Goal: Task Accomplishment & Management: Manage account settings

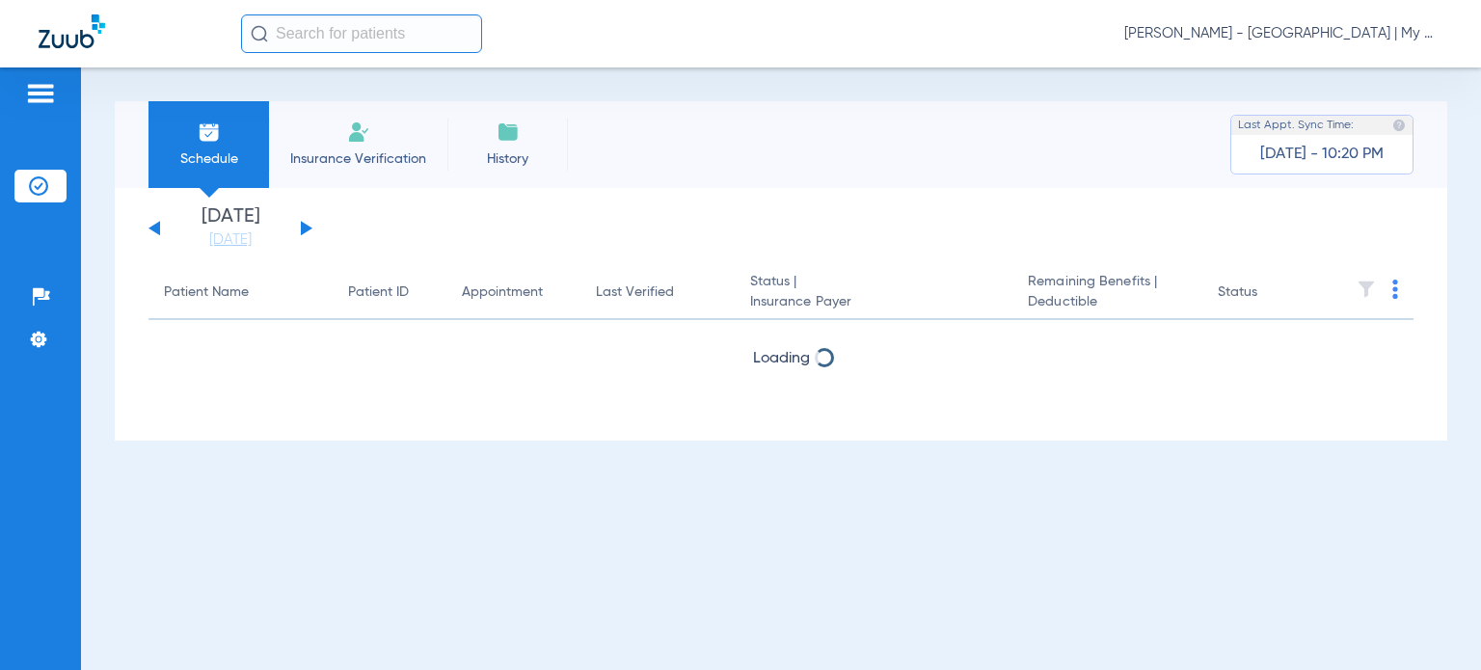
click at [1276, 26] on span "[PERSON_NAME] - [GEOGRAPHIC_DATA] | My Community Dental Centers" at bounding box center [1283, 33] width 318 height 19
click at [1304, 57] on button "Account Selection" at bounding box center [1370, 68] width 139 height 39
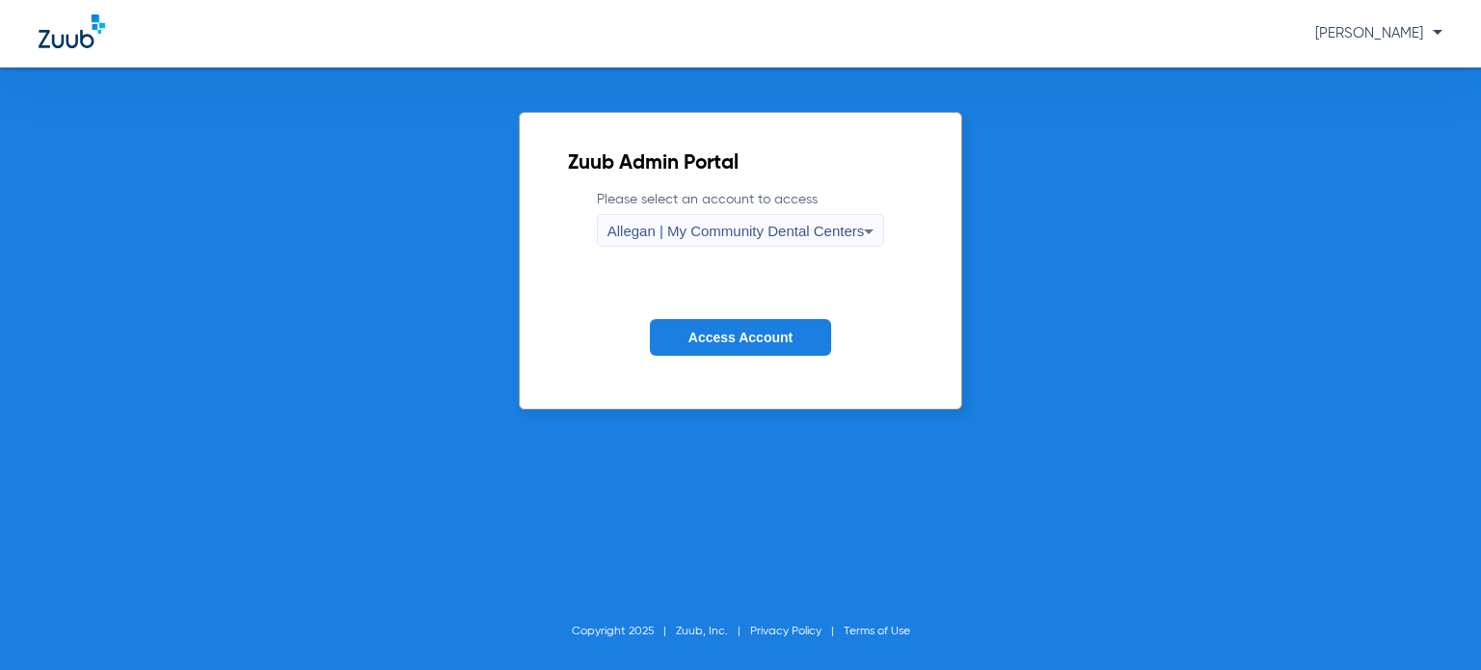
click at [733, 246] on div "Allegan | My Community Dental Centers" at bounding box center [736, 231] width 257 height 33
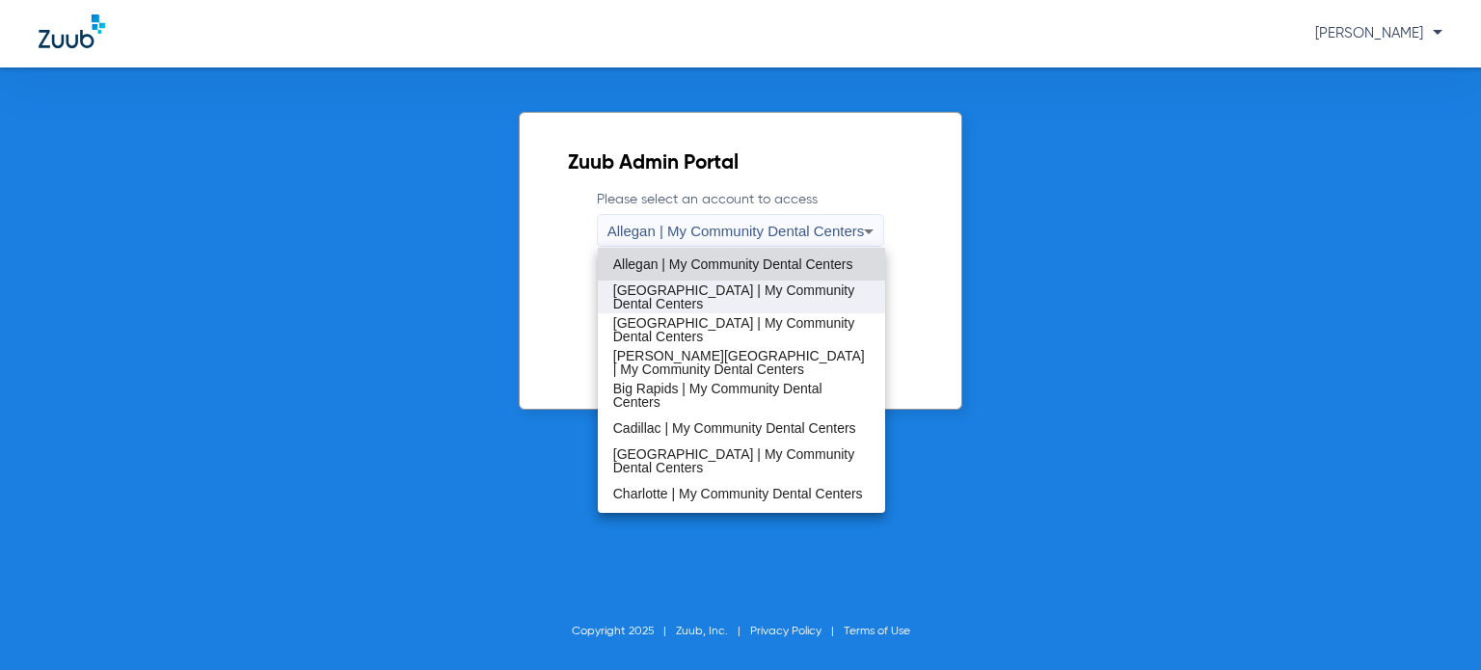
click at [730, 297] on span "[GEOGRAPHIC_DATA] | My Community Dental Centers" at bounding box center [741, 297] width 257 height 27
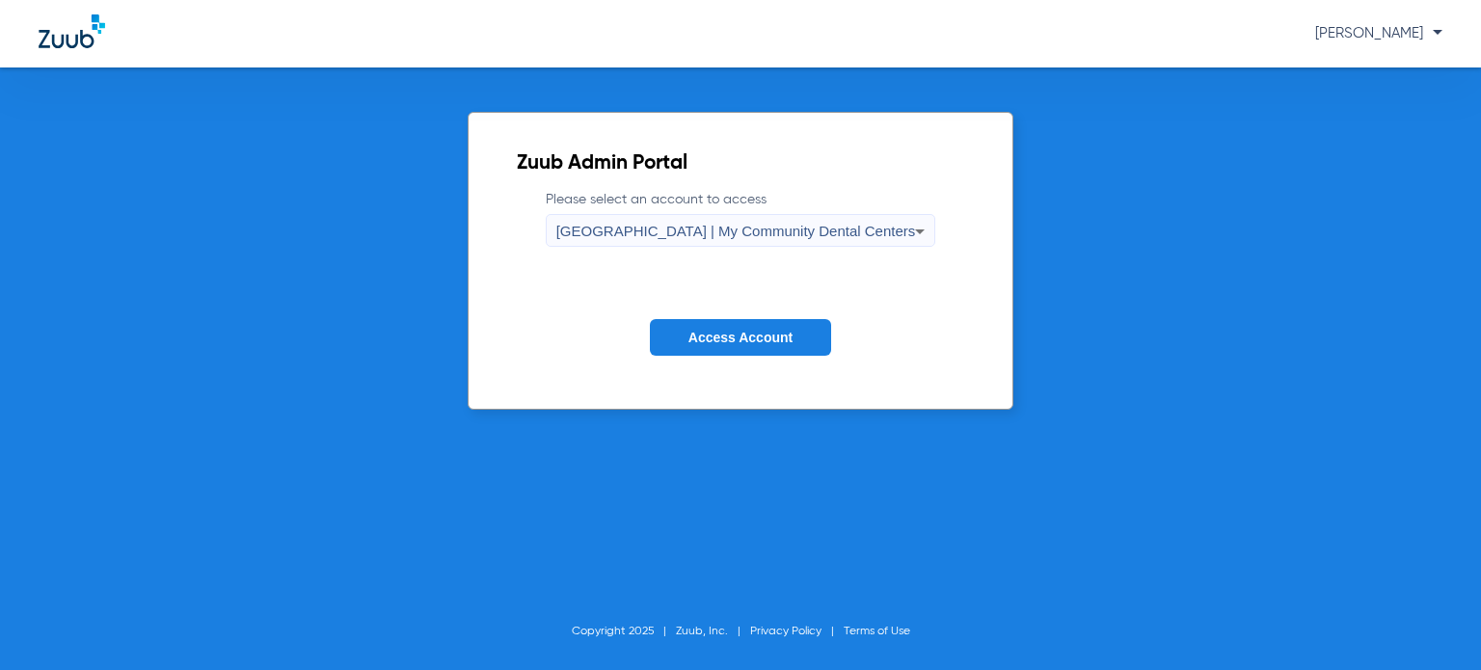
click at [743, 331] on span "Access Account" at bounding box center [741, 337] width 104 height 15
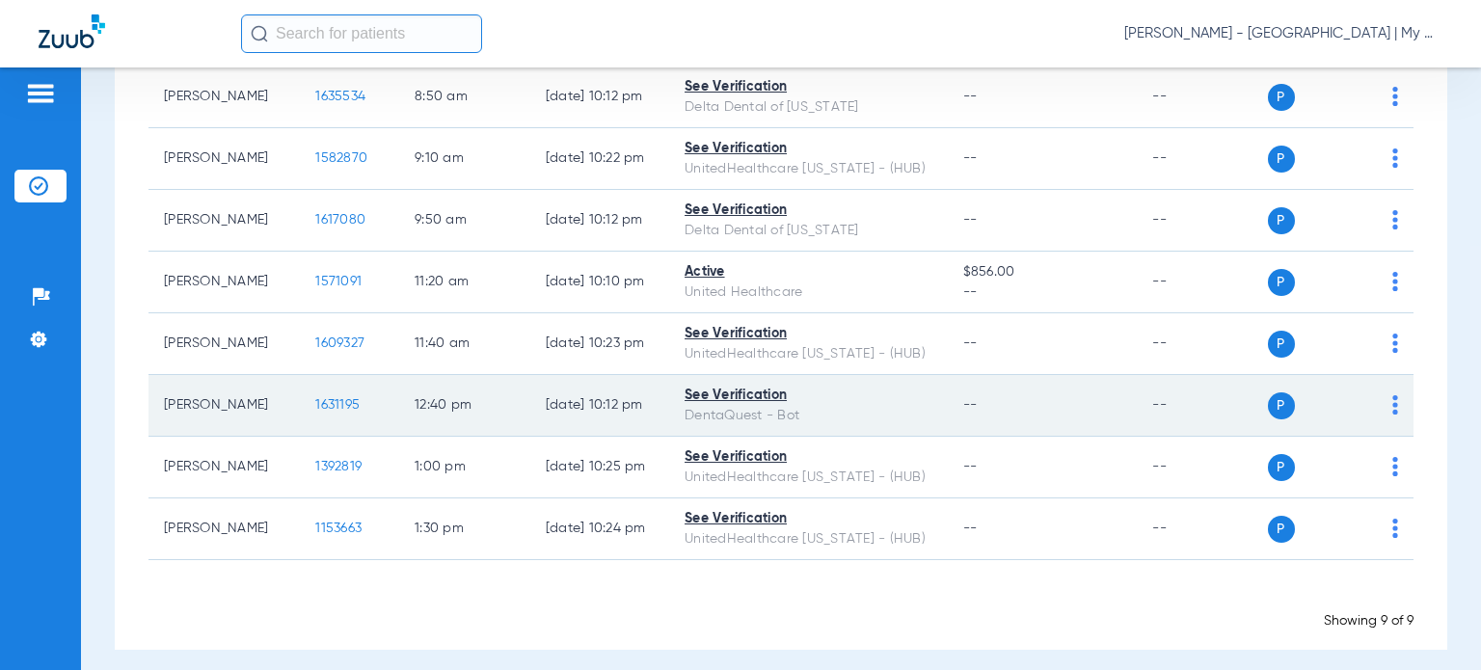
scroll to position [326, 0]
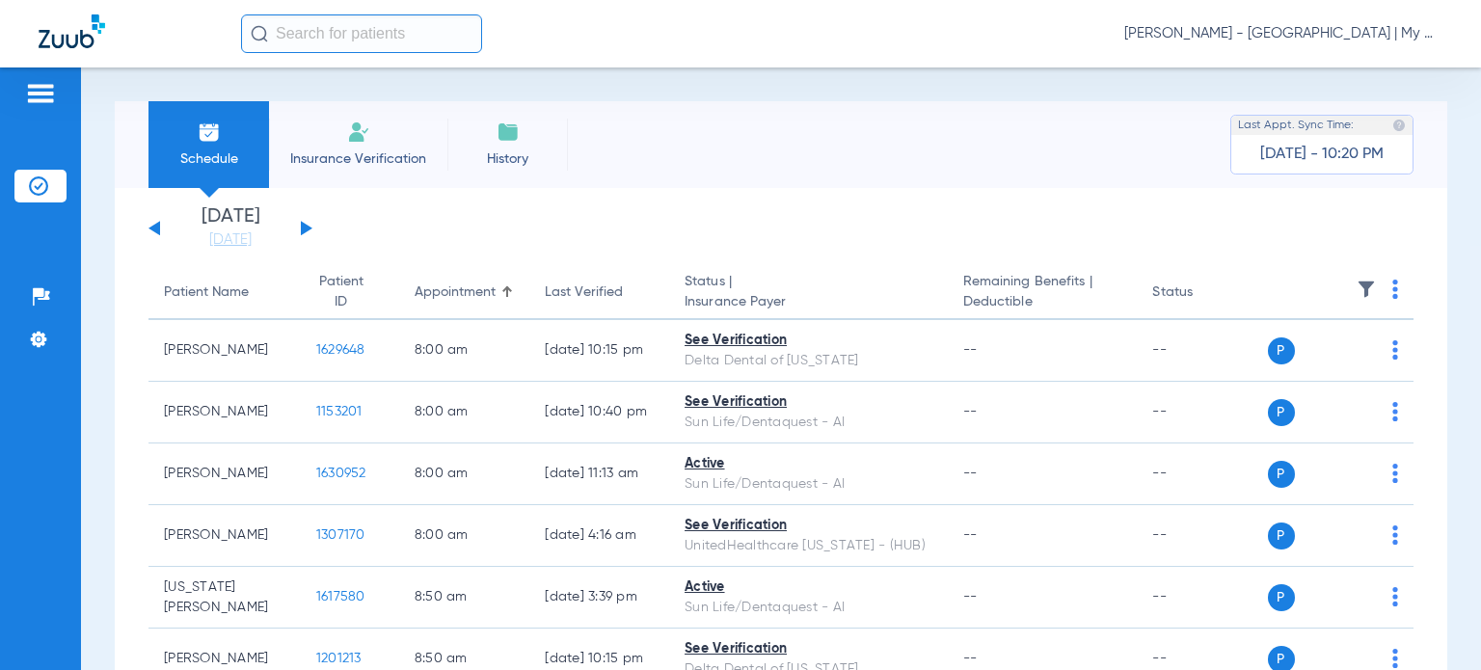
click at [1286, 25] on span "[PERSON_NAME] - [GEOGRAPHIC_DATA] | My Community Dental Centers" at bounding box center [1283, 33] width 318 height 19
click at [1322, 68] on span "Account Selection" at bounding box center [1370, 69] width 108 height 14
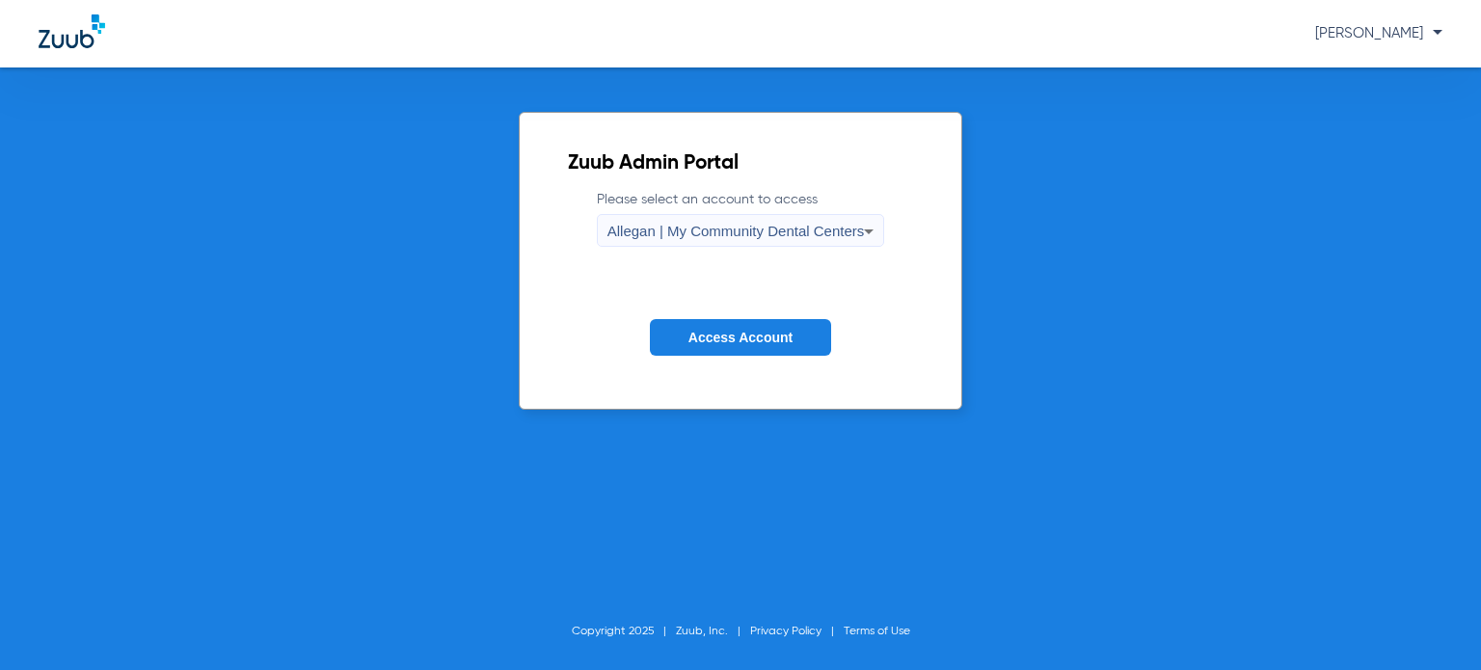
click at [806, 244] on div "Allegan | My Community Dental Centers" at bounding box center [736, 231] width 257 height 33
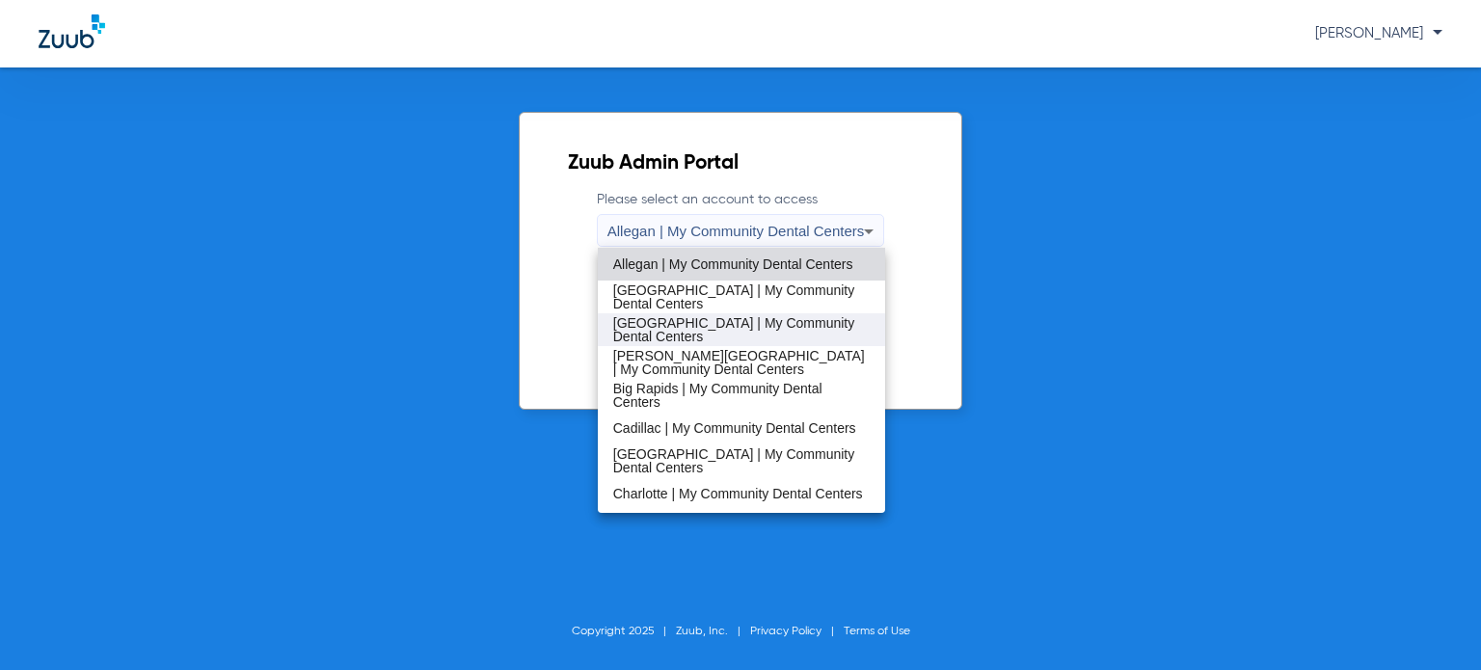
click at [728, 338] on span "[GEOGRAPHIC_DATA] | My Community Dental Centers" at bounding box center [741, 329] width 257 height 27
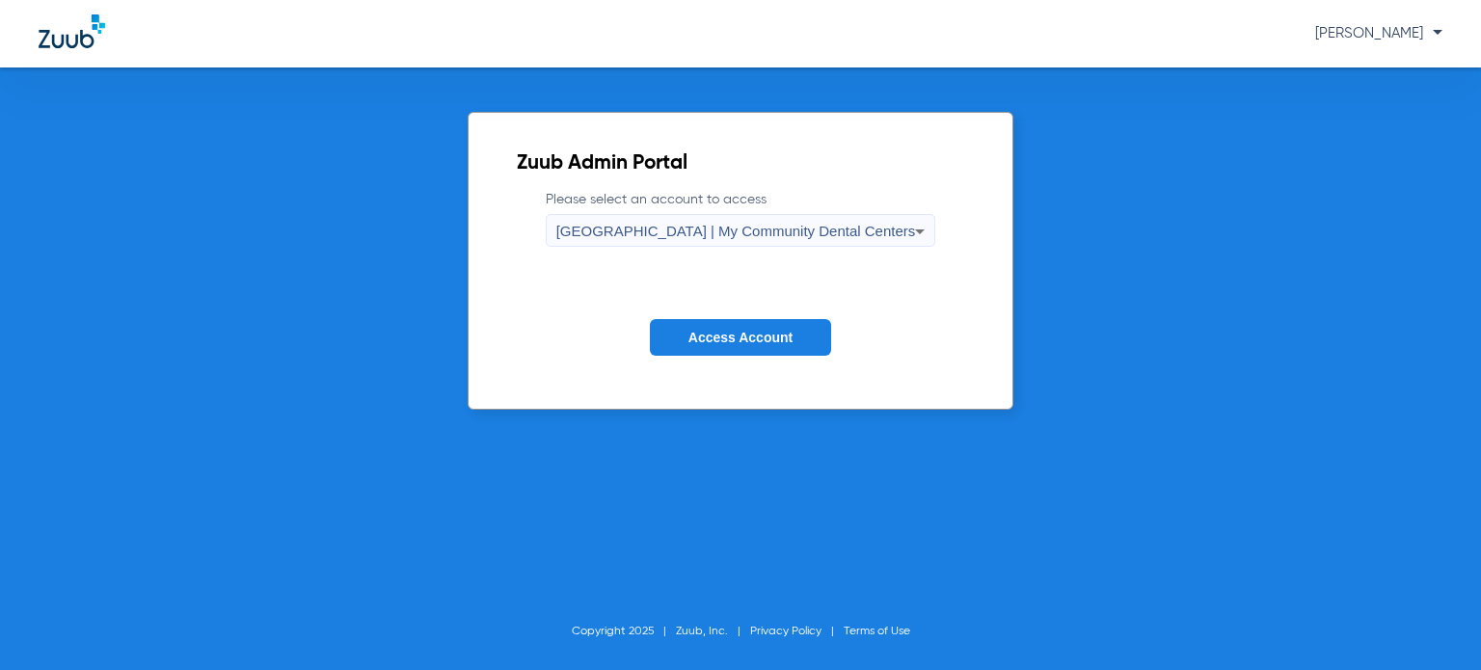
click at [731, 334] on span "Access Account" at bounding box center [741, 337] width 104 height 15
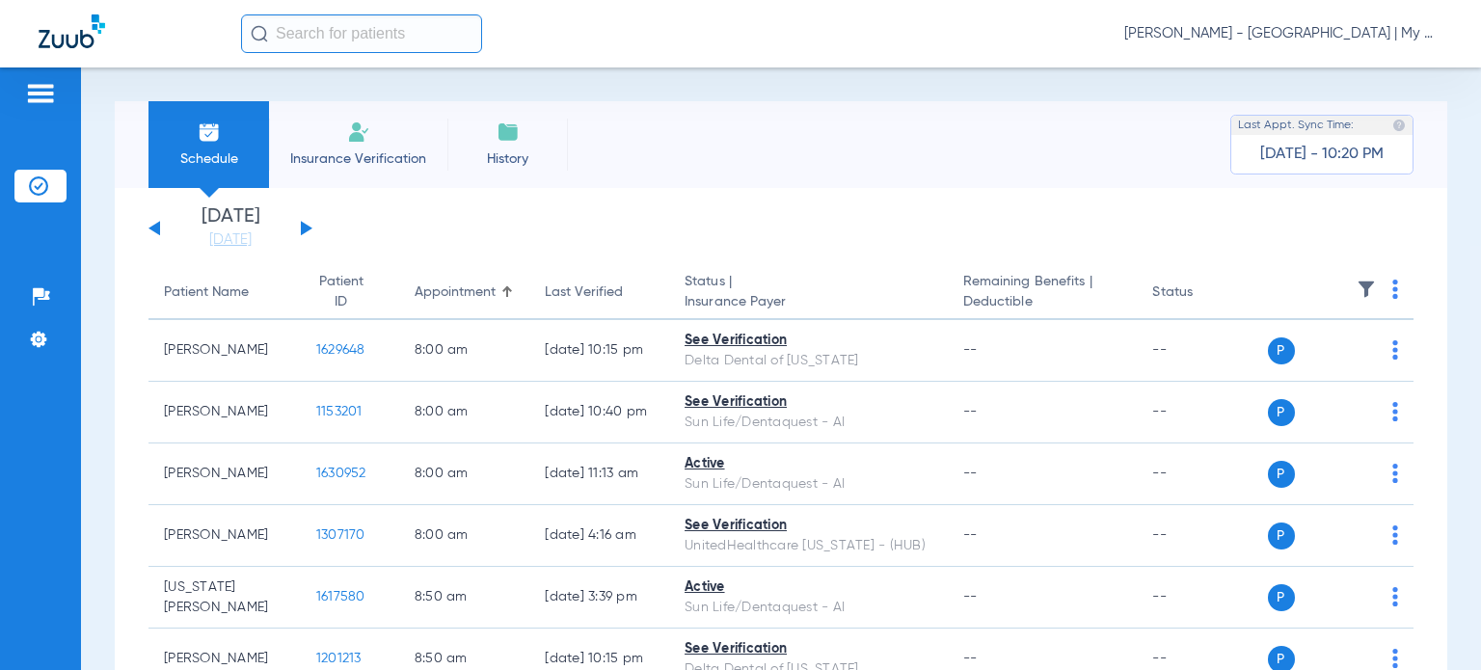
click at [1360, 33] on span "[PERSON_NAME] - [GEOGRAPHIC_DATA] | My Community Dental Centers" at bounding box center [1283, 33] width 318 height 19
click at [1364, 68] on span "Account Selection" at bounding box center [1370, 69] width 108 height 14
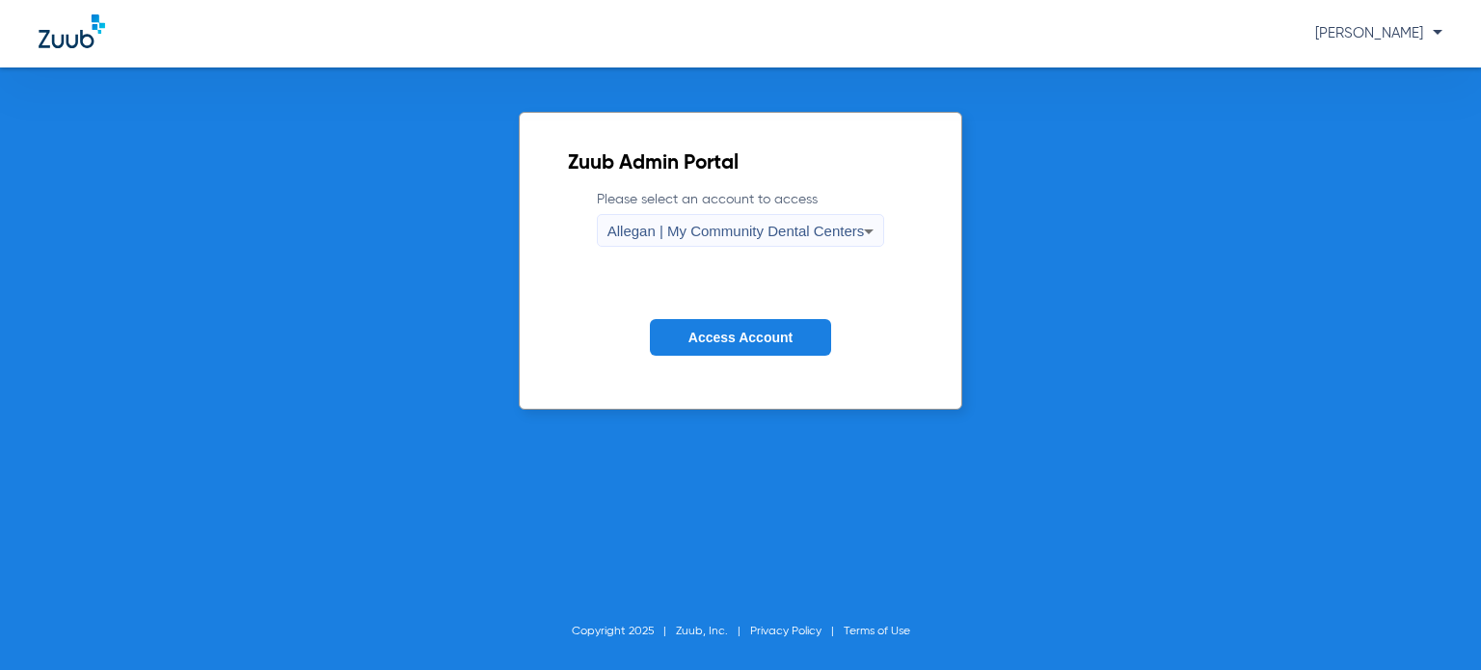
click at [725, 250] on form "Please select an account to access Allegan | My Community Dental Centers Access…" at bounding box center [741, 288] width 346 height 196
click at [721, 242] on div "Allegan | My Community Dental Centers" at bounding box center [736, 231] width 257 height 33
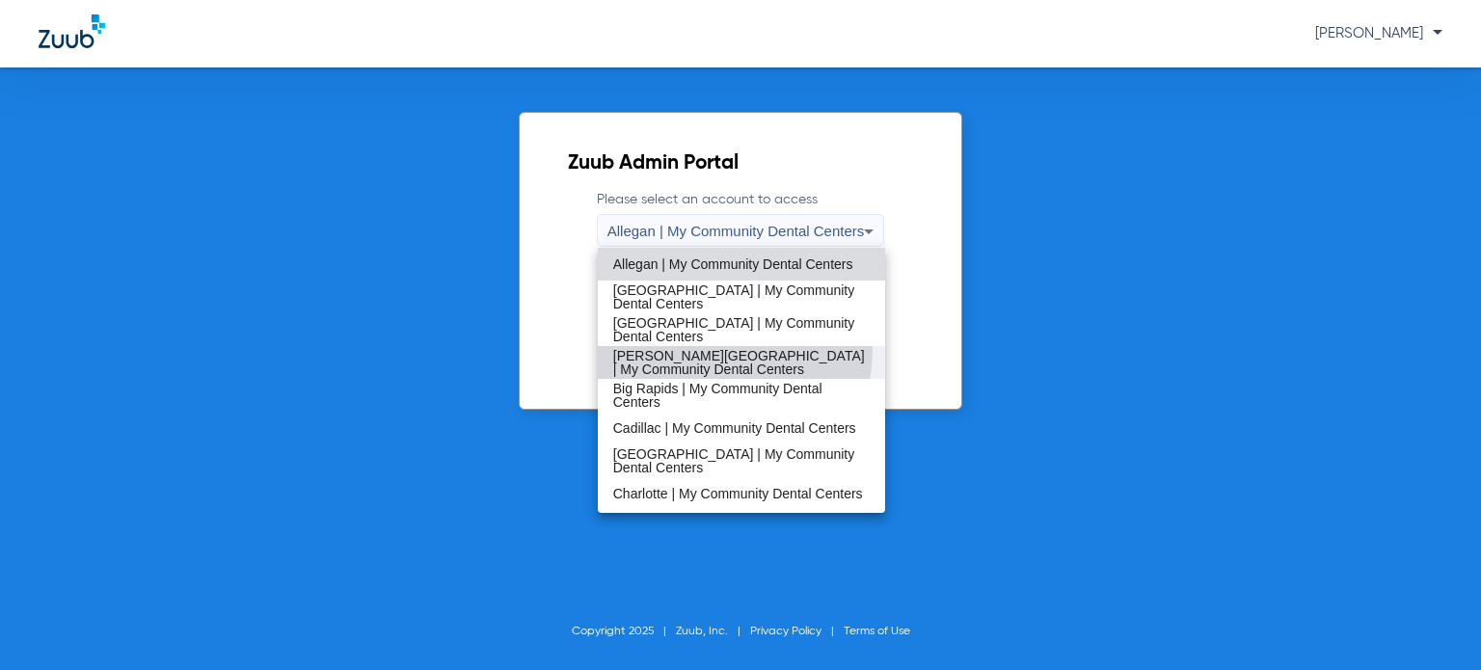
click at [706, 350] on span "[PERSON_NAME][GEOGRAPHIC_DATA] | My Community Dental Centers" at bounding box center [741, 362] width 257 height 27
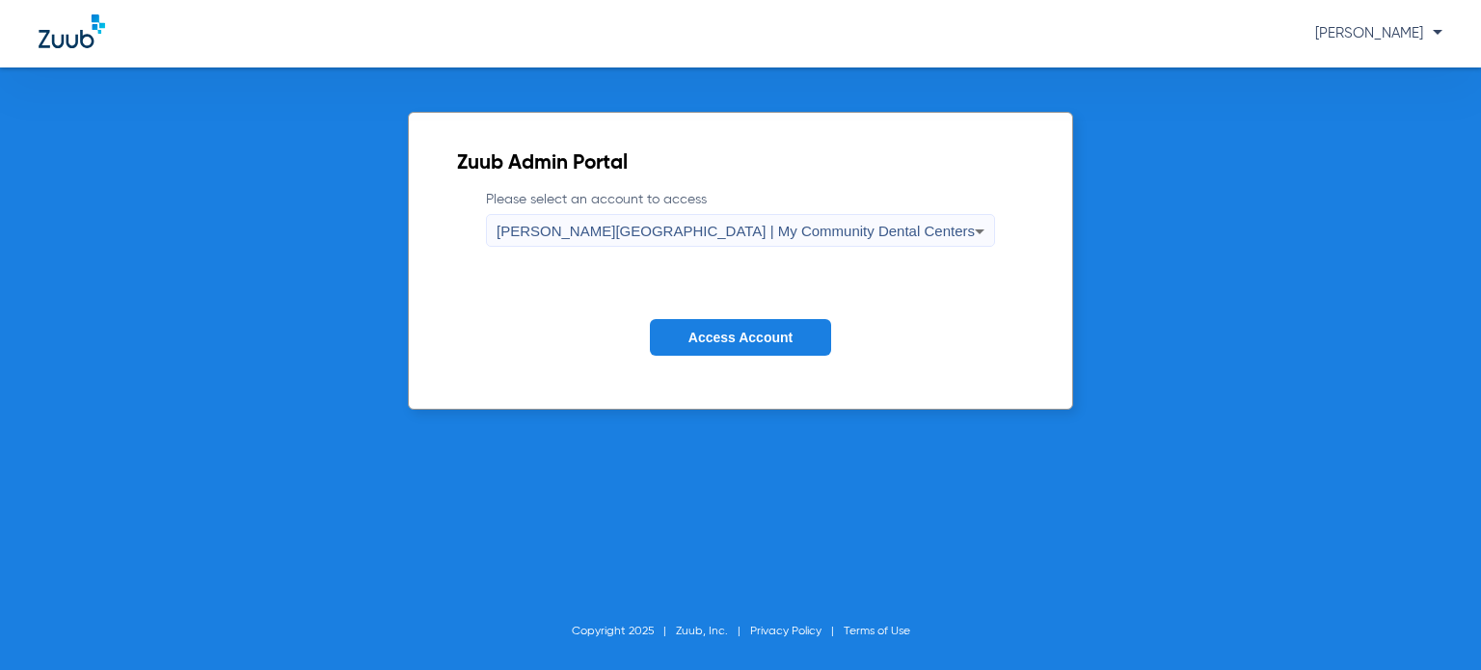
click at [724, 326] on button "Access Account" at bounding box center [740, 338] width 181 height 38
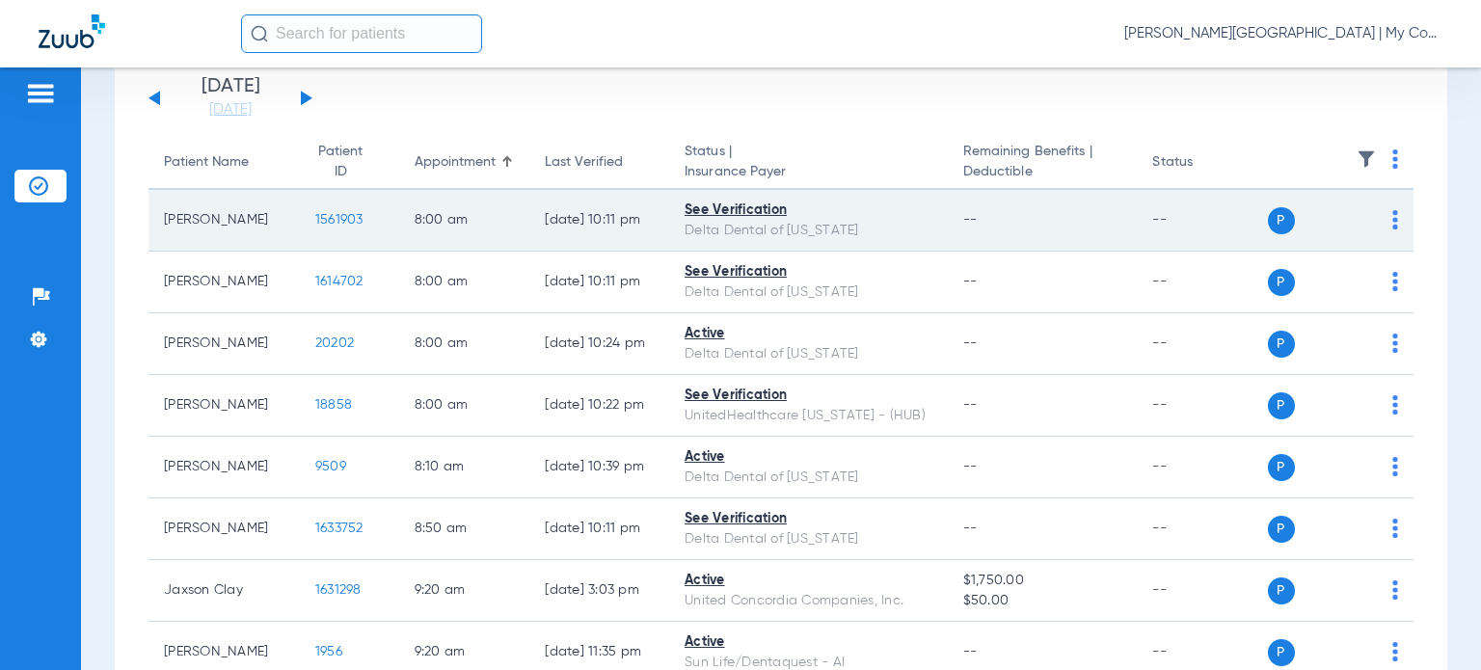
scroll to position [87, 0]
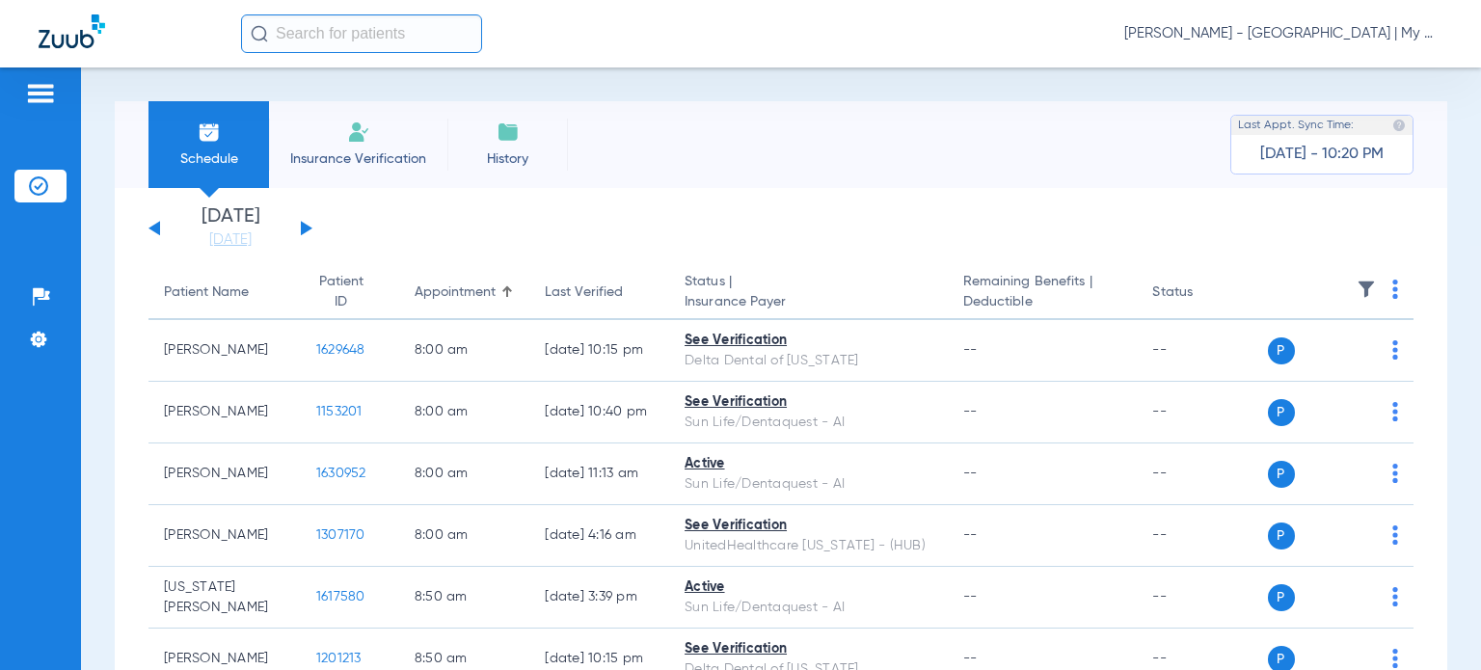
click at [1337, 26] on span "[PERSON_NAME] - [GEOGRAPHIC_DATA] | My Community Dental Centers" at bounding box center [1283, 33] width 318 height 19
click at [1323, 73] on span "Account Selection" at bounding box center [1370, 69] width 108 height 14
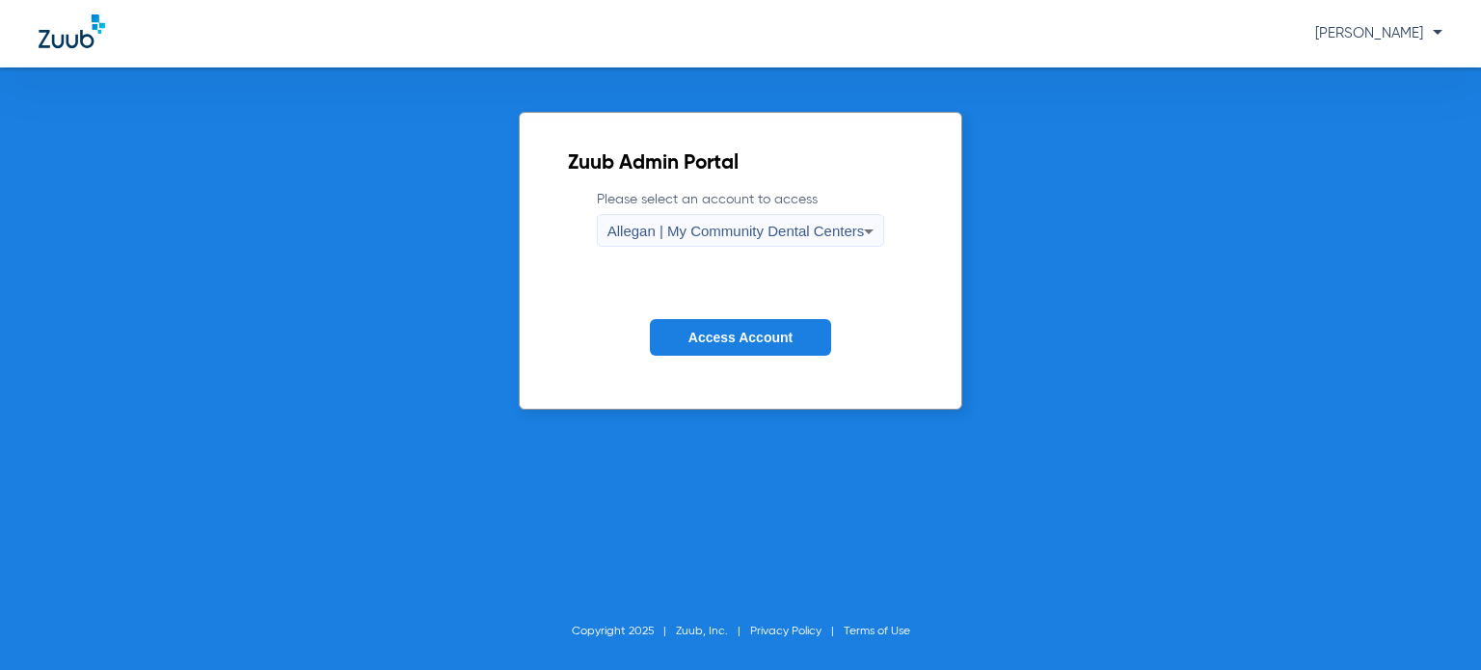
click at [798, 230] on span "Allegan | My Community Dental Centers" at bounding box center [736, 231] width 257 height 16
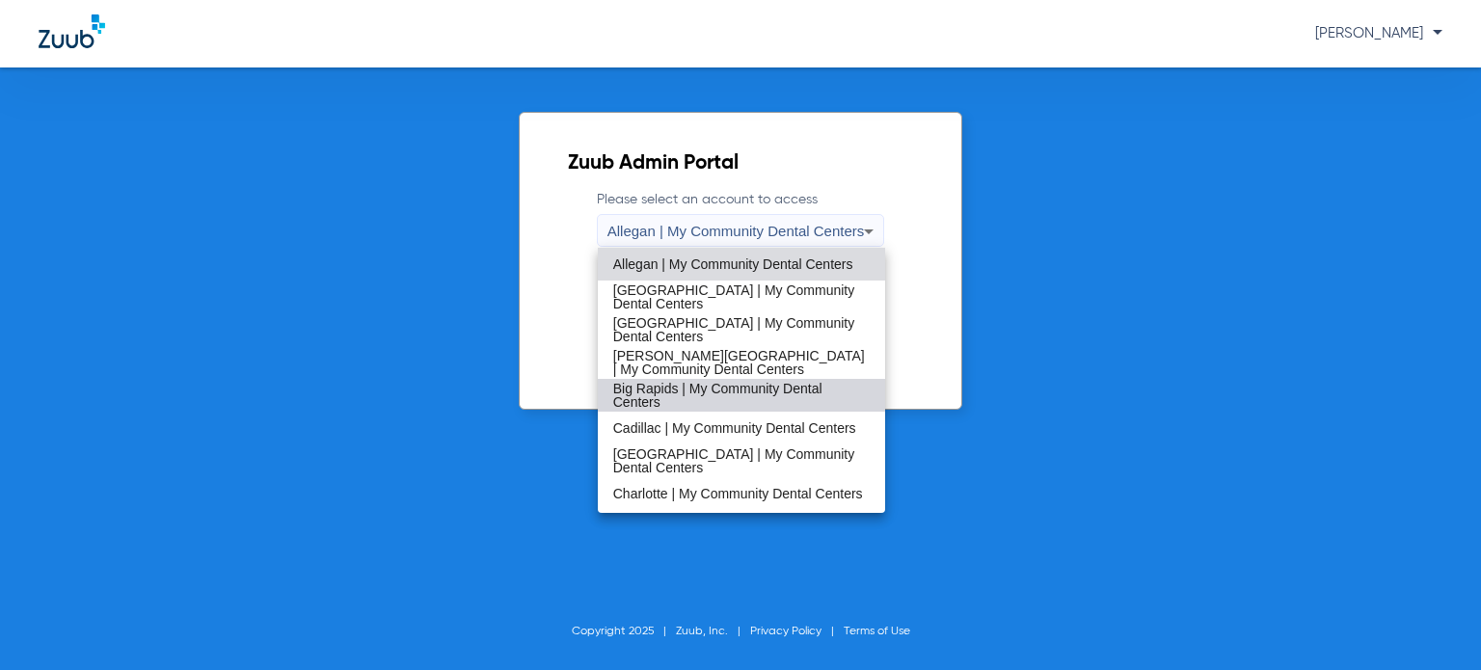
click at [775, 387] on span "Big Rapids | My Community Dental Centers" at bounding box center [741, 395] width 257 height 27
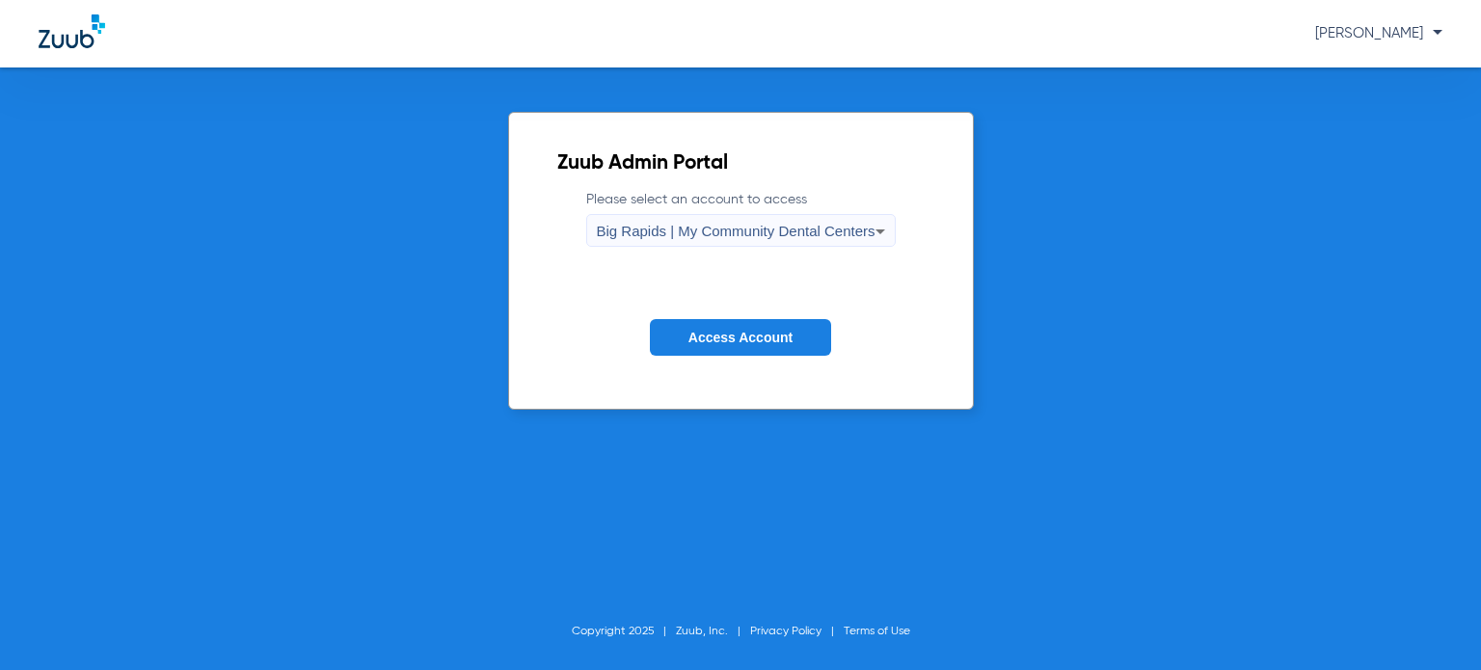
click at [766, 345] on button "Access Account" at bounding box center [740, 338] width 181 height 38
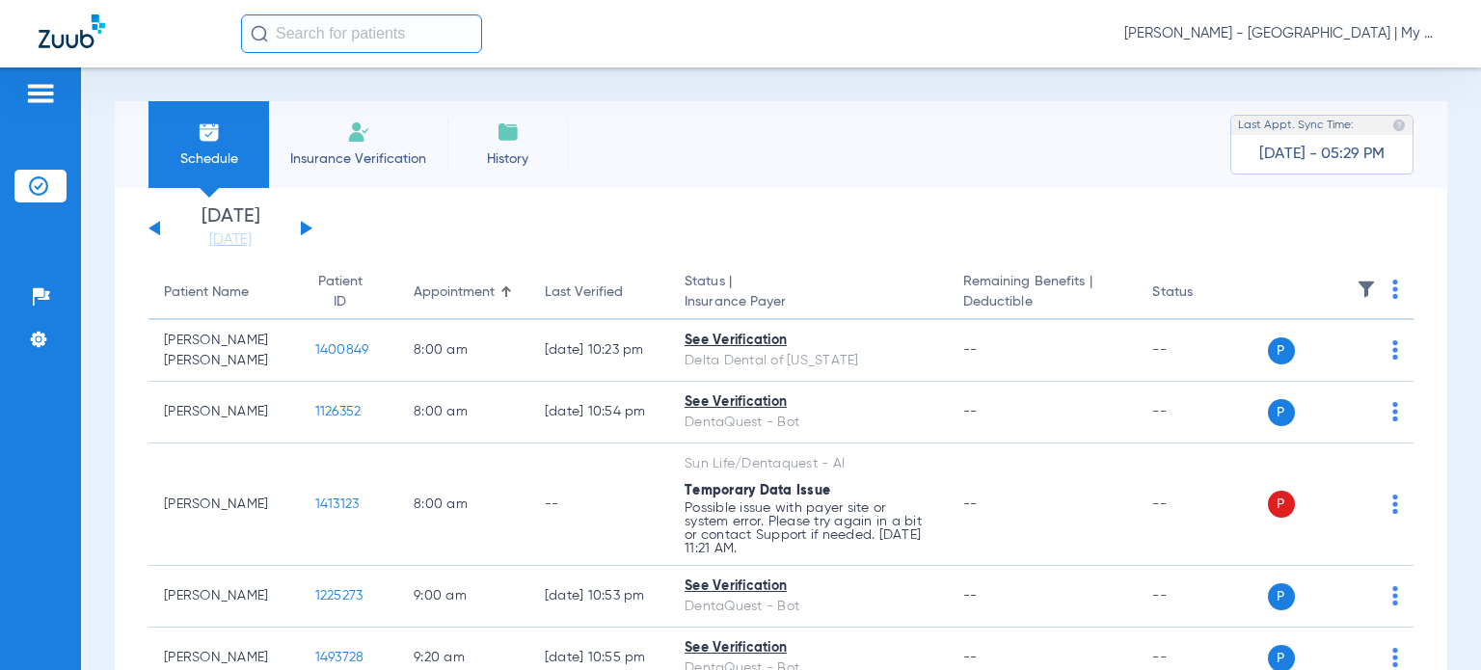
click at [1449, 266] on div "Schedule Insurance Verification History Last Appt. Sync Time: Yesterday - 05:29…" at bounding box center [781, 369] width 1400 height 603
